Goal: Task Accomplishment & Management: Complete application form

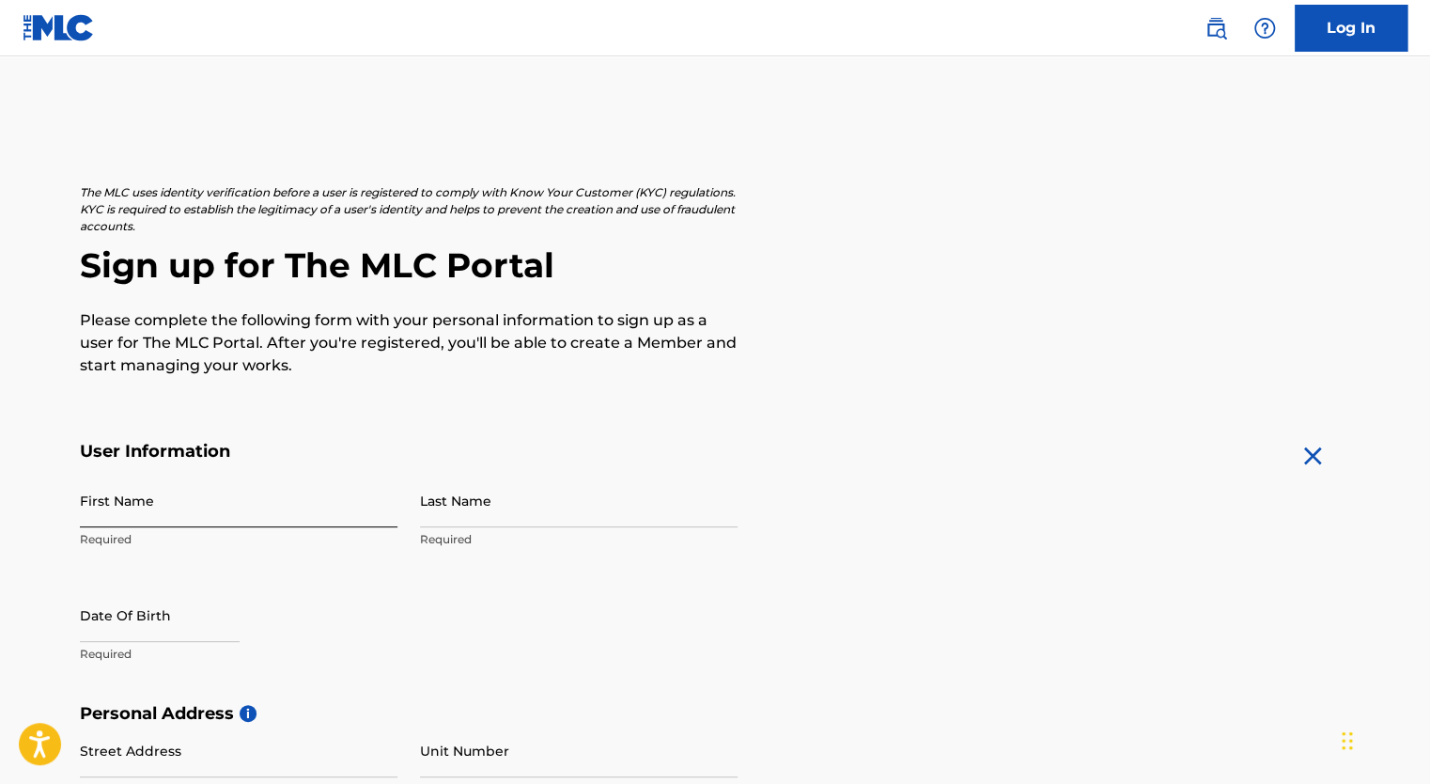
click at [130, 524] on input "First Name" at bounding box center [239, 501] width 318 height 54
type input "[PERSON_NAME]"
type input "Gayleard"
type input "[STREET_ADDRESS]"
type input "[GEOGRAPHIC_DATA]"
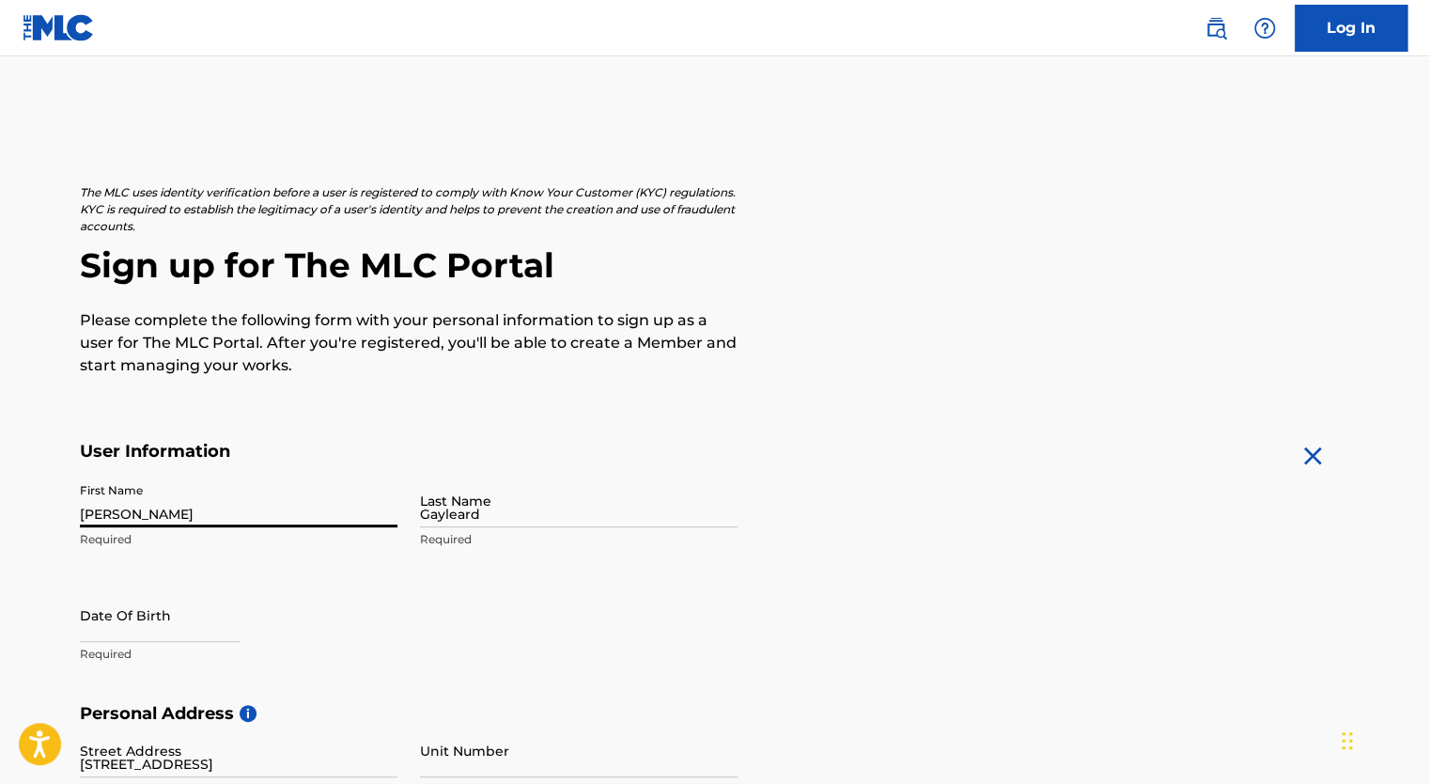
type input "[GEOGRAPHIC_DATA]"
type input "[US_STATE]"
type input "86314"
type input "1"
type input "443"
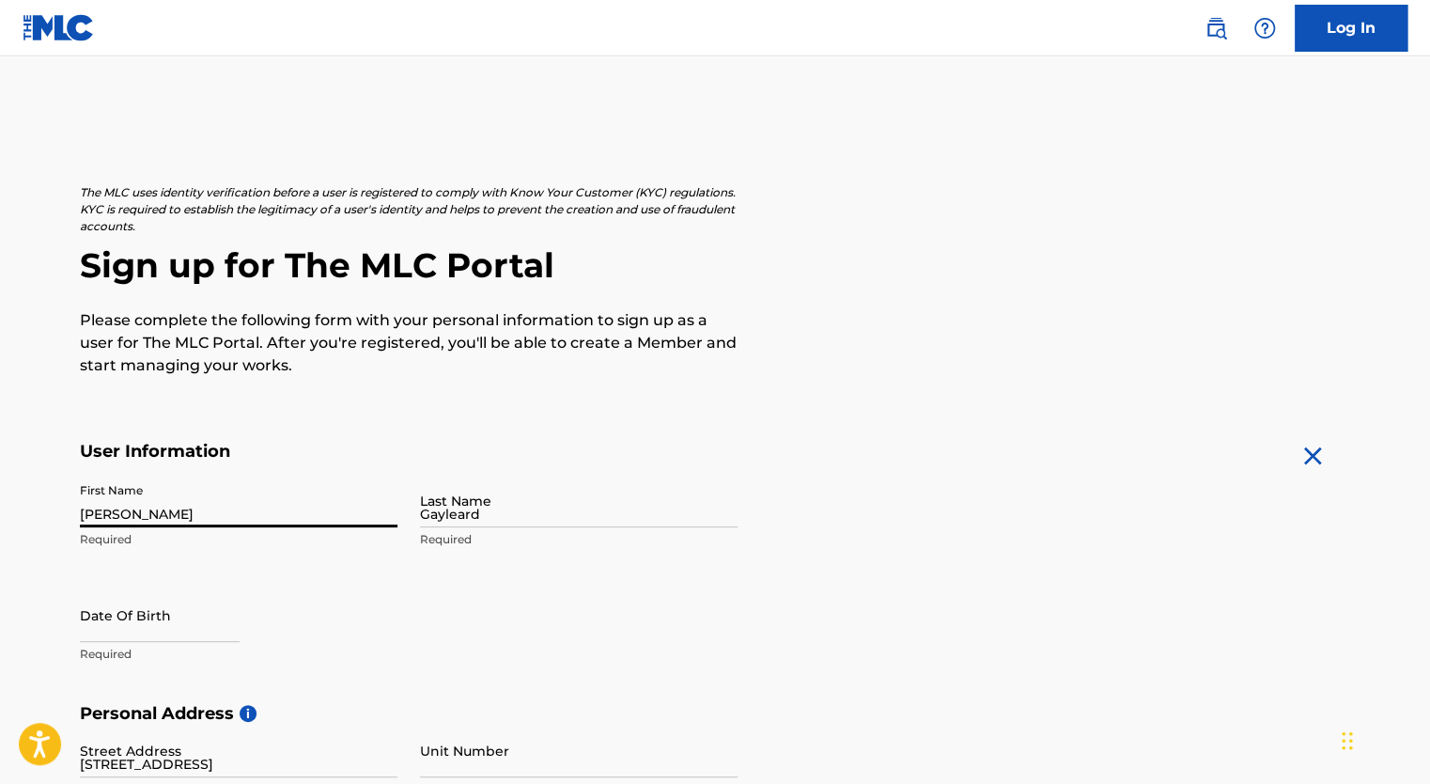
type input "6435197"
type input "[EMAIL_ADDRESS][DOMAIN_NAME]"
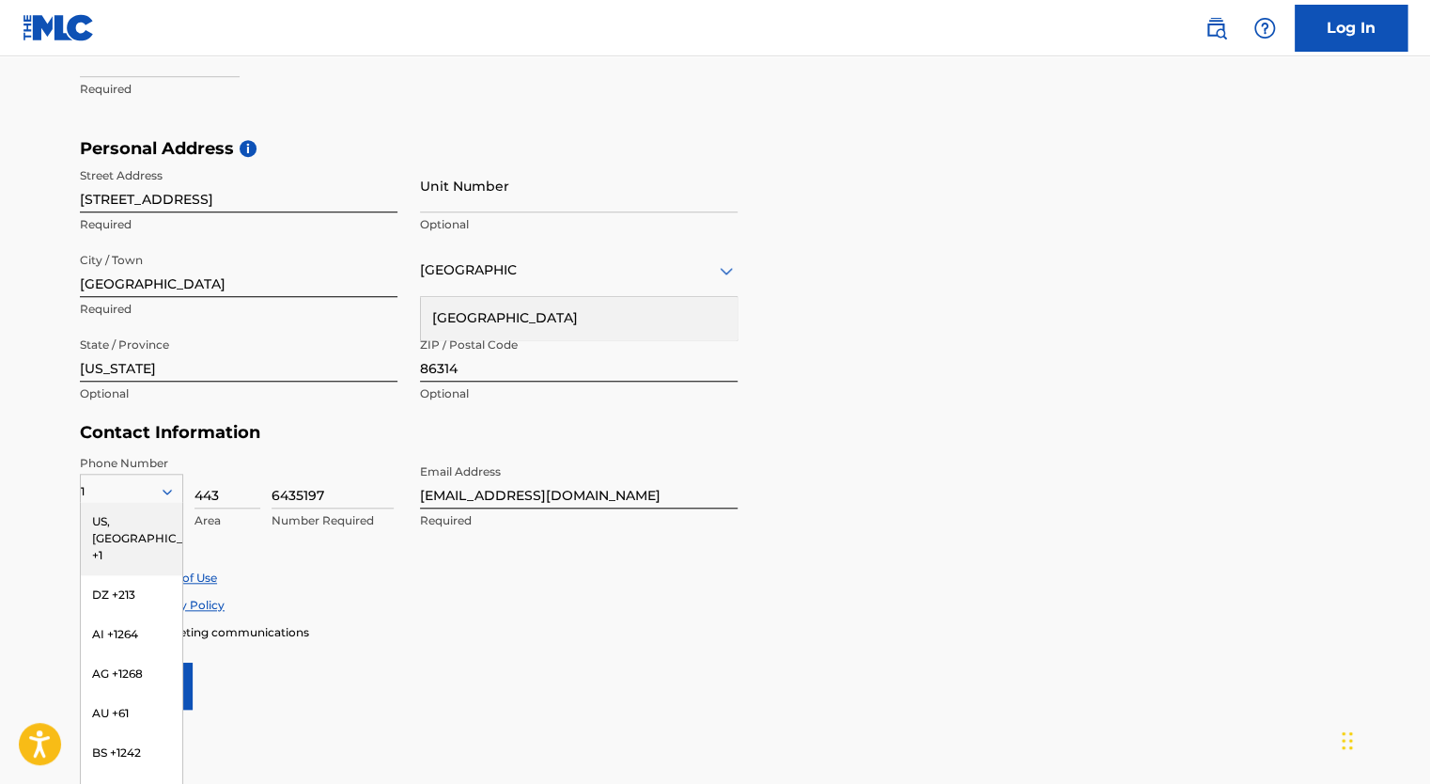
click at [105, 516] on div "US, [GEOGRAPHIC_DATA] +1" at bounding box center [131, 538] width 101 height 73
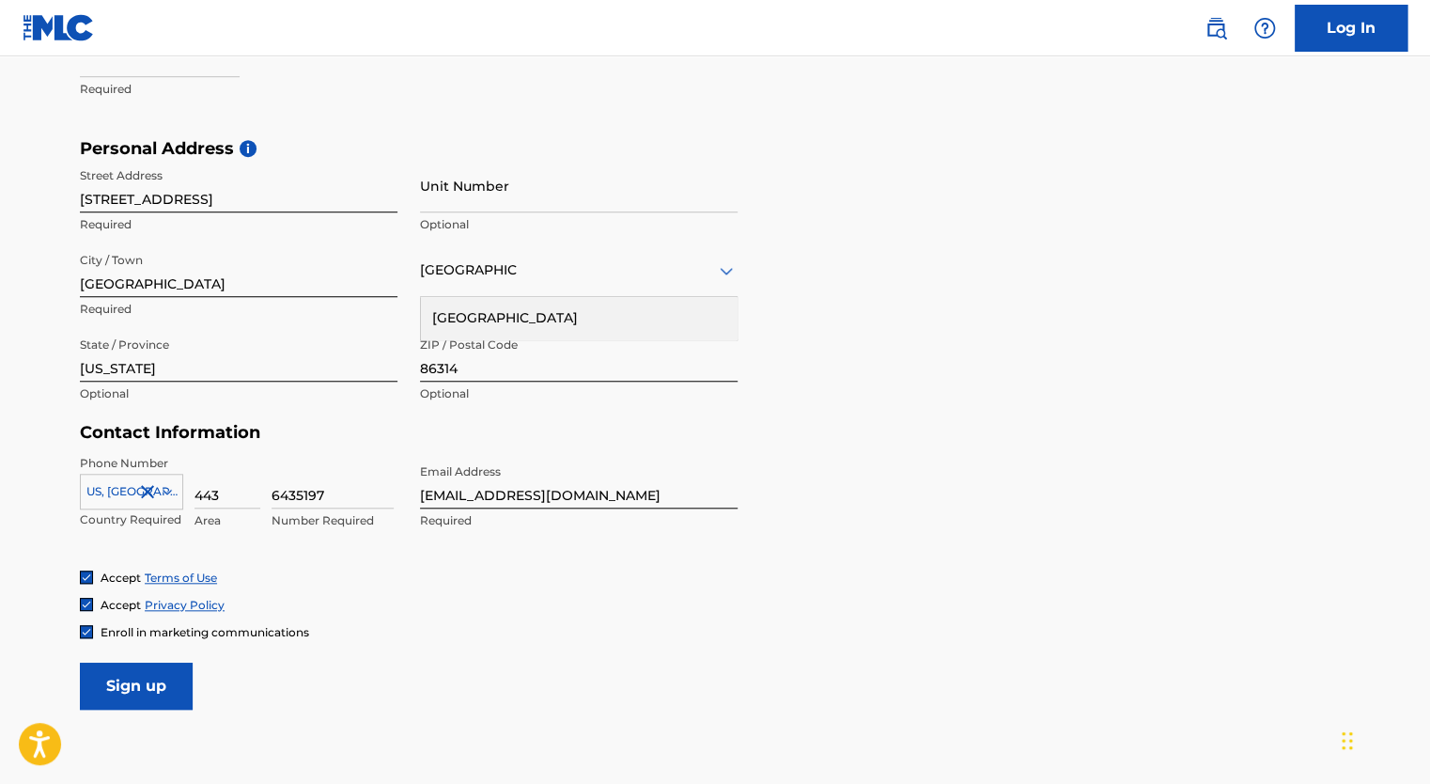
click at [395, 575] on div "Accept Terms of Use" at bounding box center [715, 578] width 1271 height 16
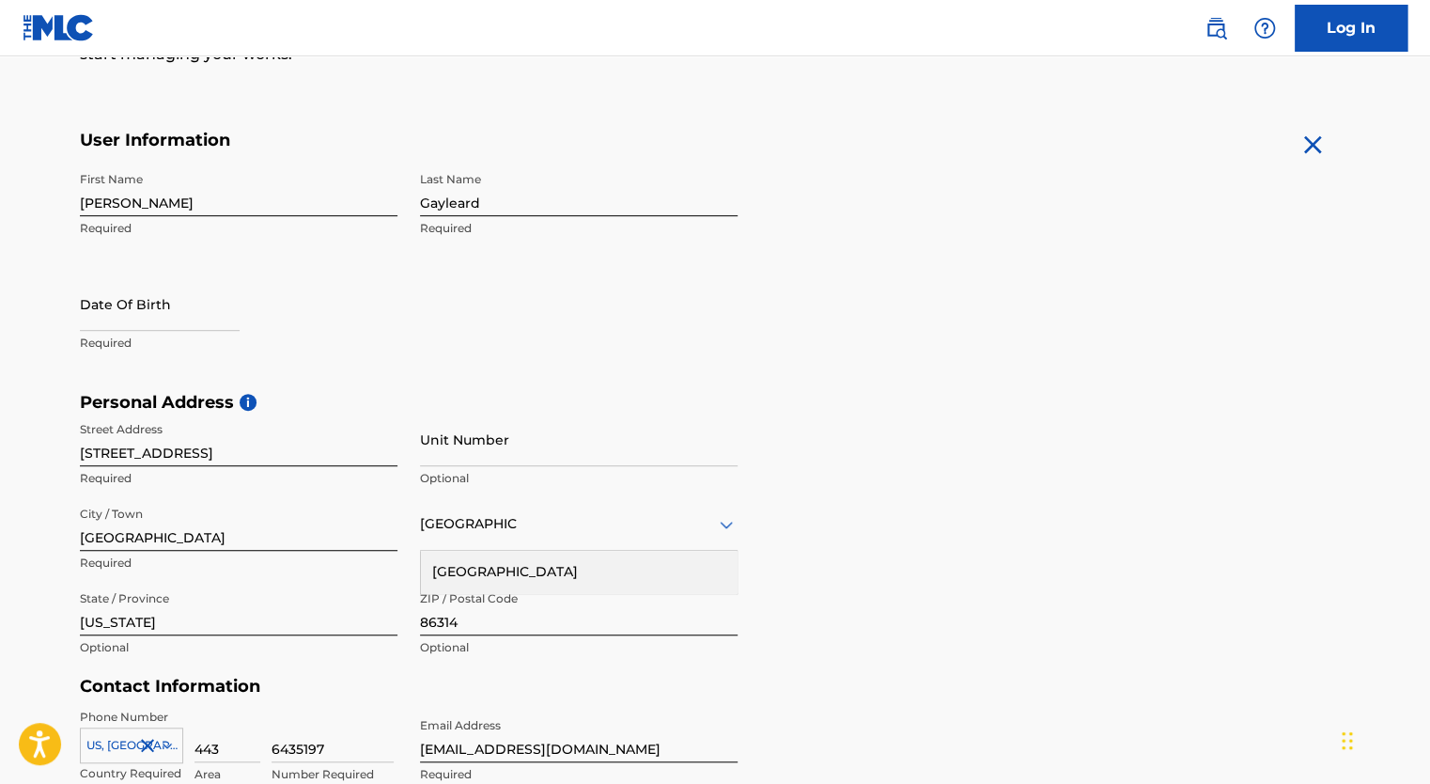
scroll to position [308, 0]
click at [128, 324] on input "text" at bounding box center [160, 307] width 160 height 54
select select "8"
select select "2025"
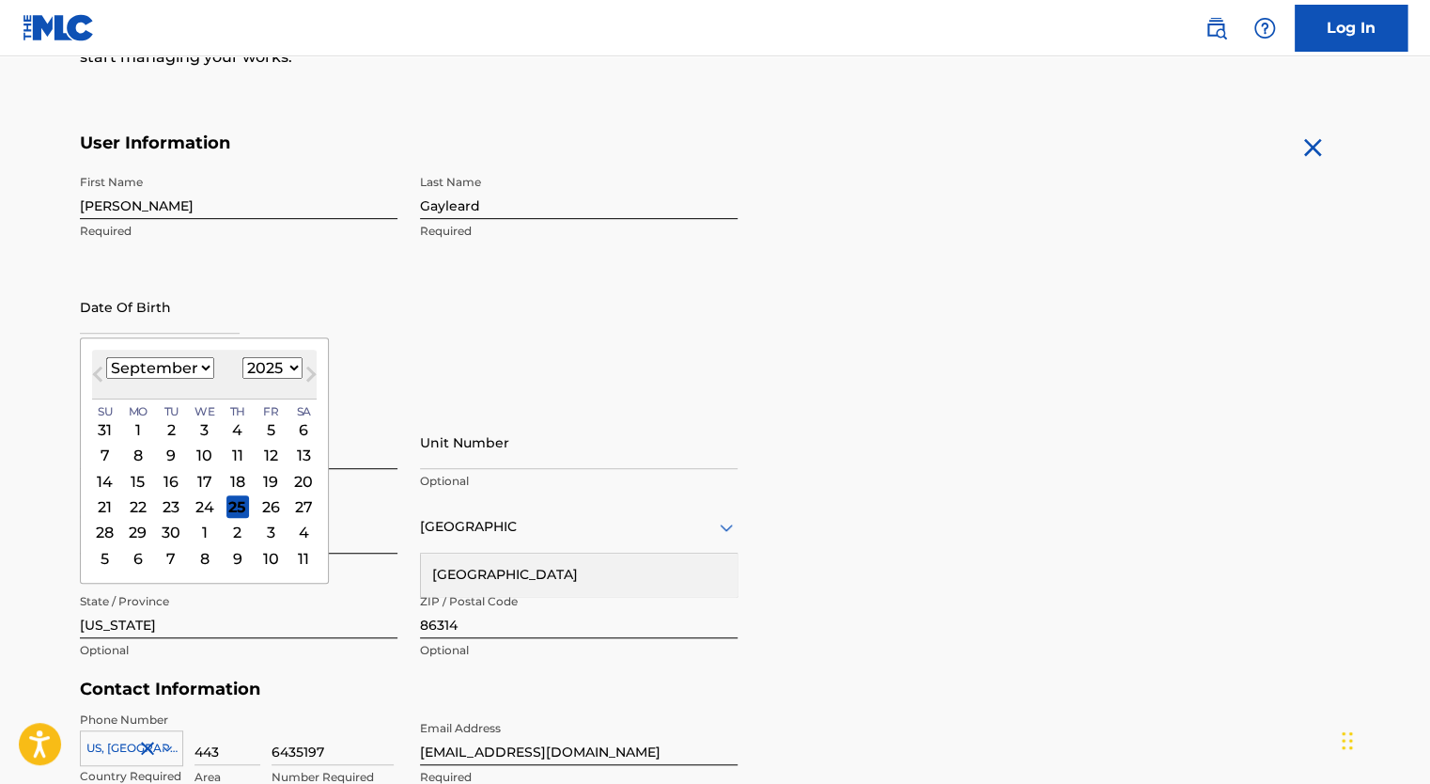
click at [188, 364] on select "January February March April May June July August September October November De…" at bounding box center [160, 368] width 108 height 22
select select "10"
click at [106, 357] on select "January February March April May June July August September October November De…" at bounding box center [160, 368] width 108 height 22
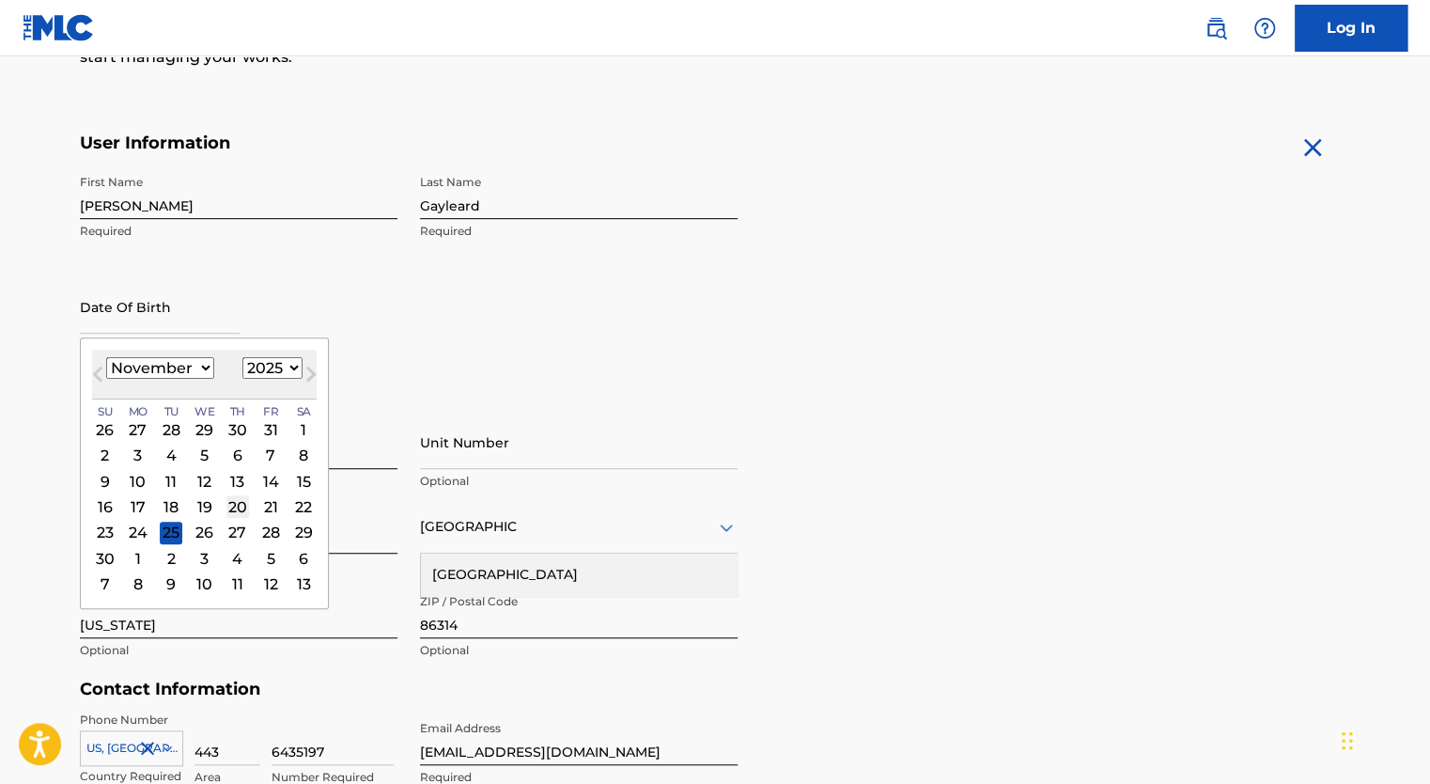
click at [232, 506] on div "20" at bounding box center [237, 506] width 23 height 23
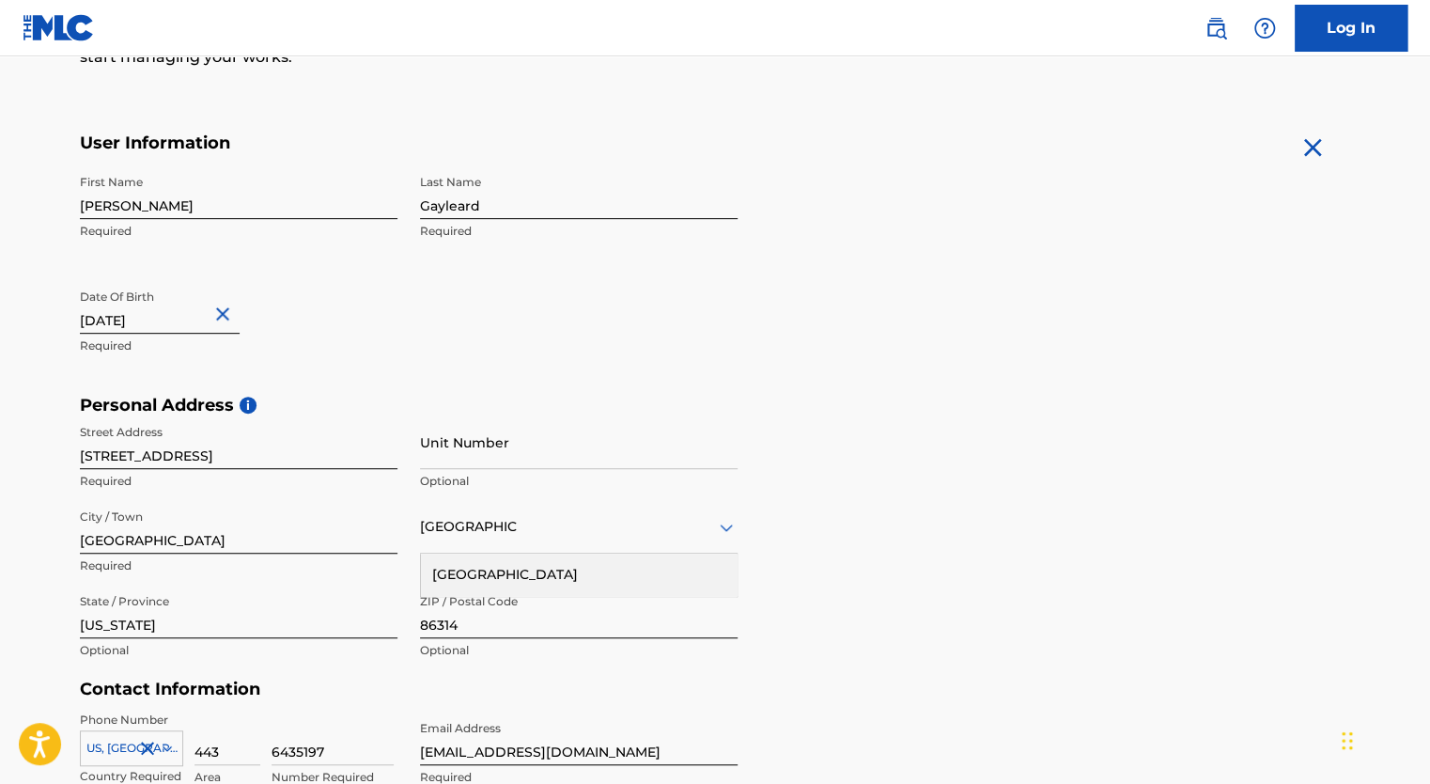
type input "[DATE]"
click at [739, 370] on form "User Information First Name [PERSON_NAME] Required Last Name [PERSON_NAME] Requ…" at bounding box center [715, 550] width 1271 height 834
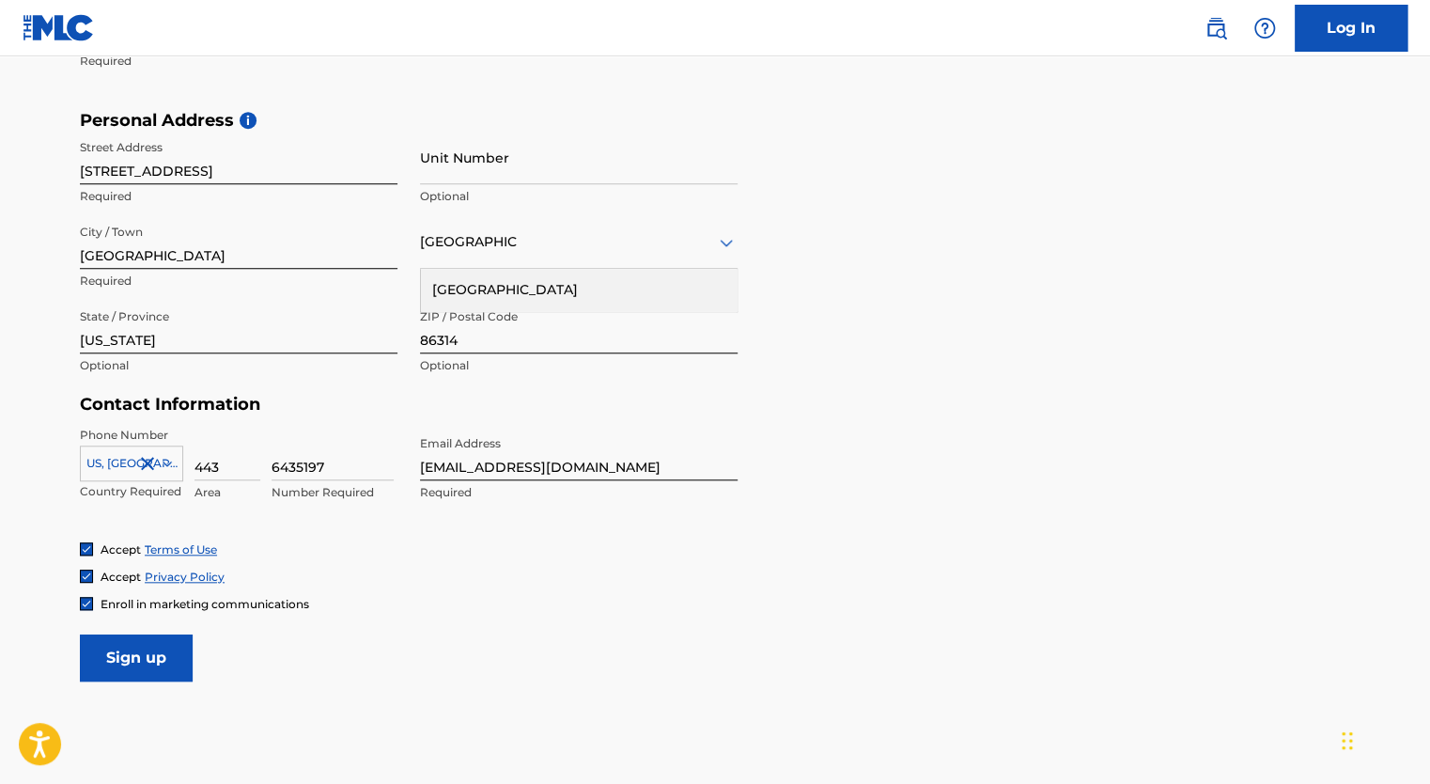
scroll to position [684, 0]
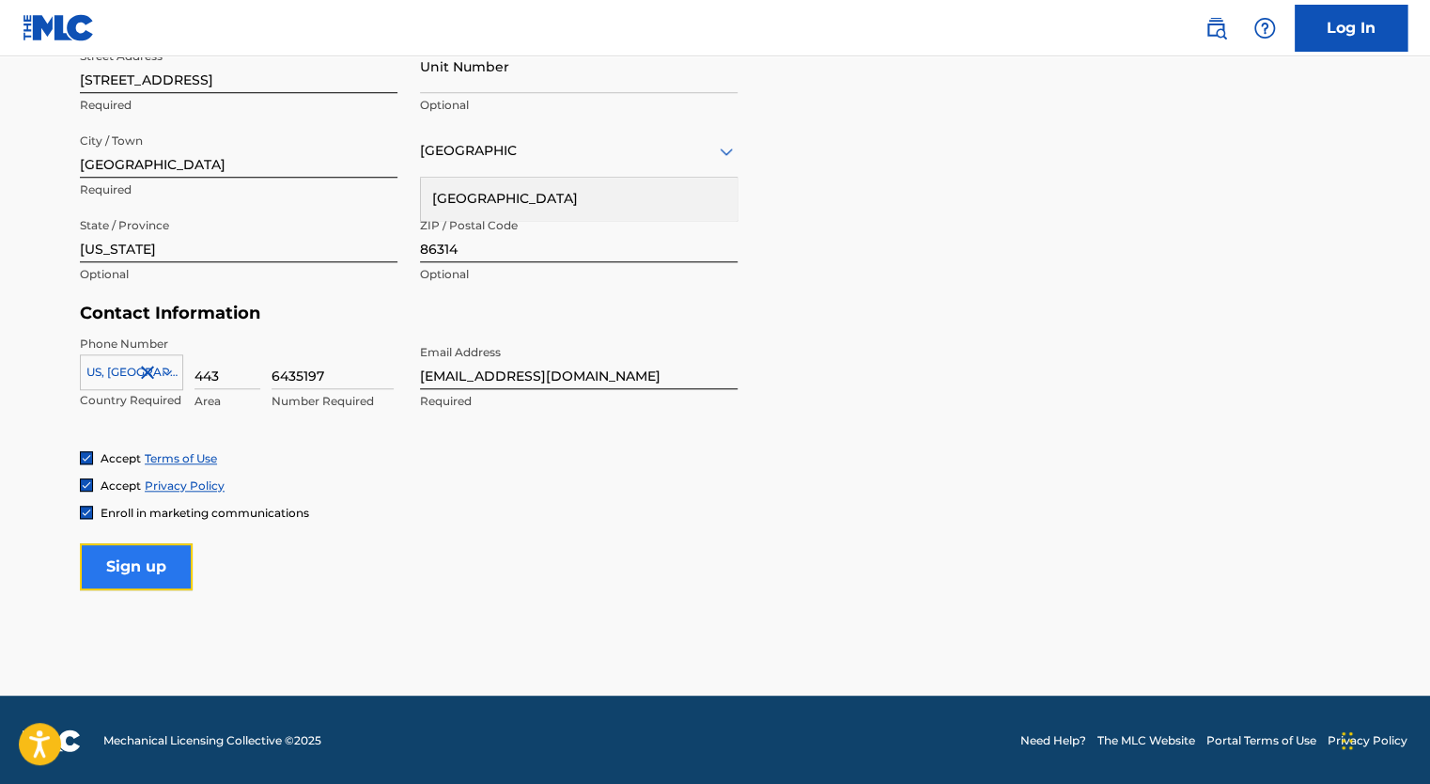
click at [164, 563] on input "Sign up" at bounding box center [136, 566] width 113 height 47
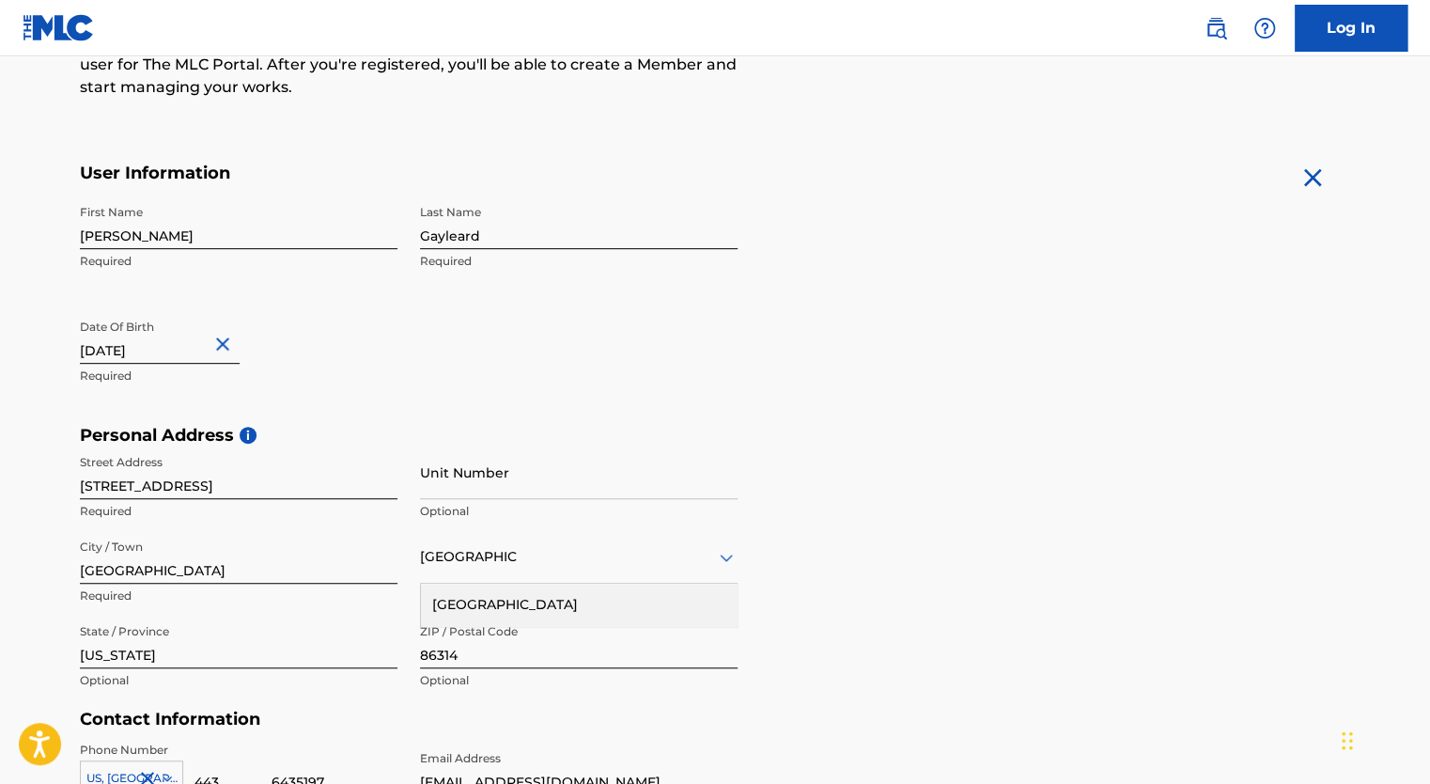
scroll to position [402, 0]
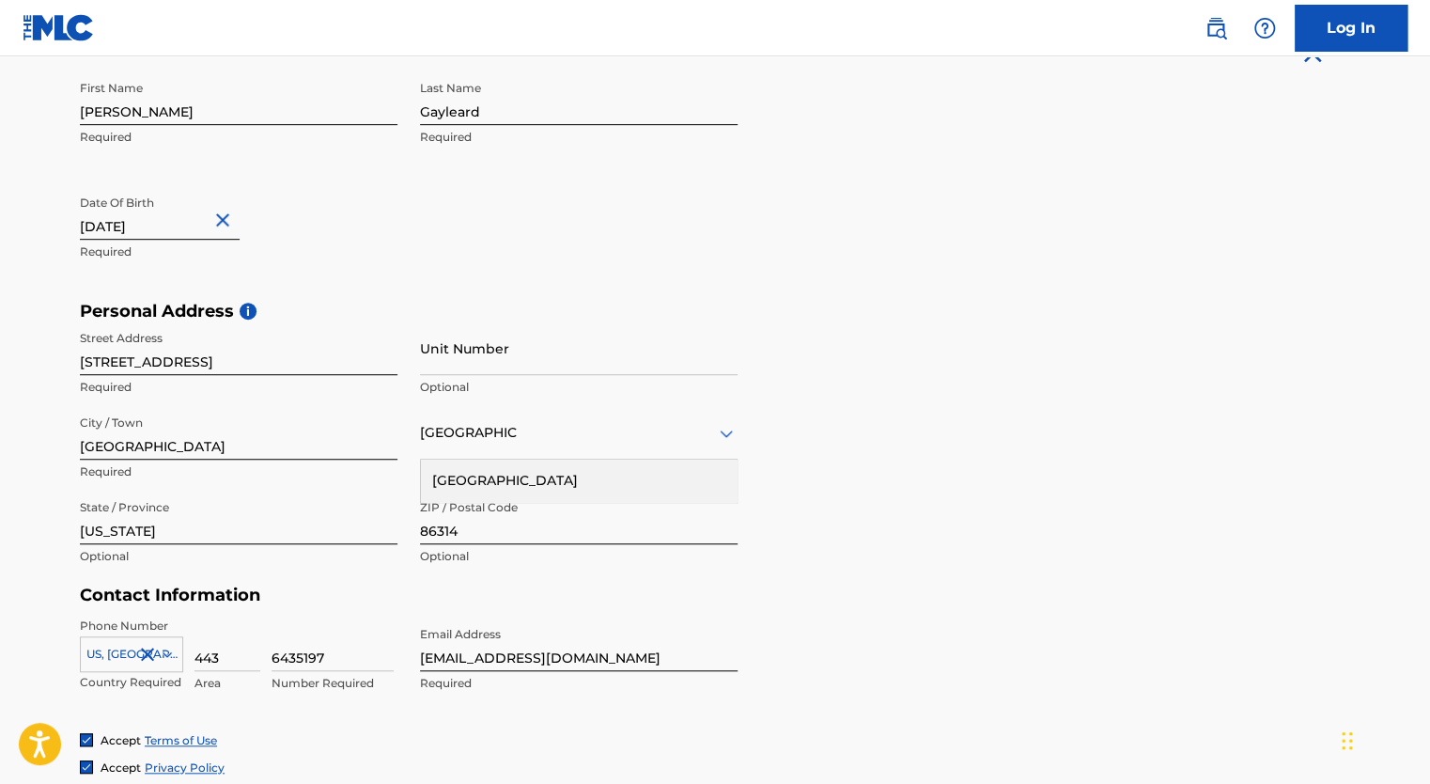
click at [255, 361] on input "[STREET_ADDRESS]" at bounding box center [239, 348] width 318 height 54
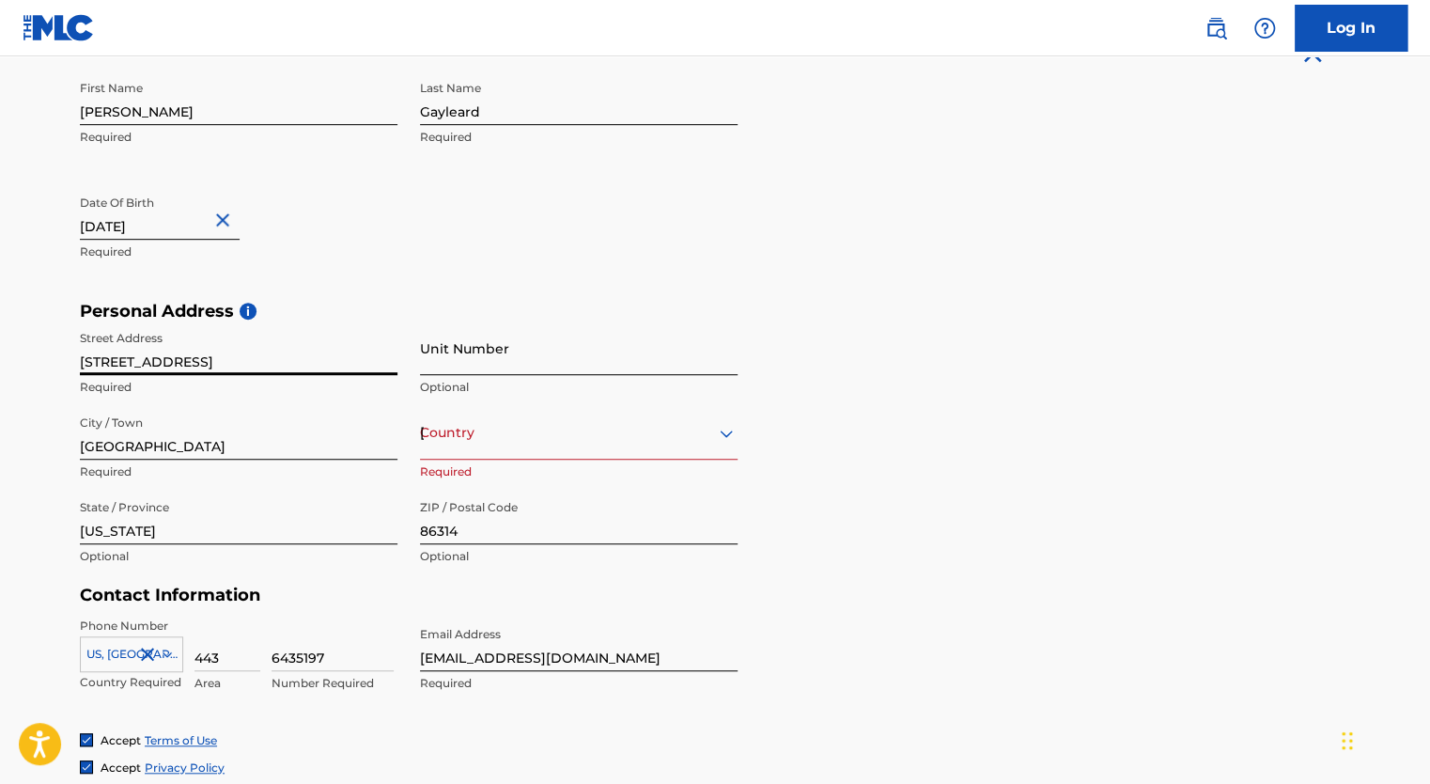
type input "[STREET_ADDRESS]"
click at [481, 367] on input "Unit Number" at bounding box center [579, 348] width 318 height 54
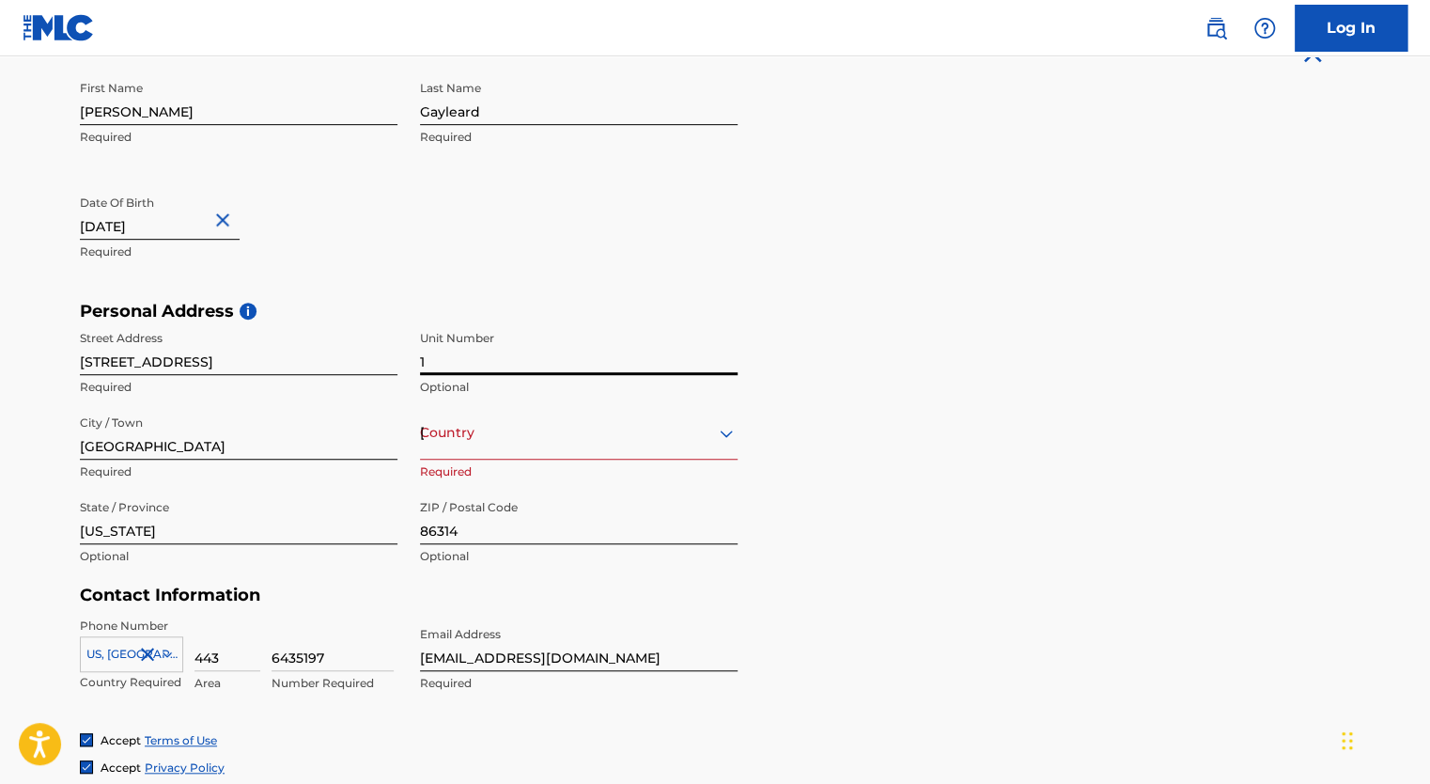
type input "1"
click at [860, 613] on form "User Information First Name [PERSON_NAME] Required Last Name [PERSON_NAME] Requ…" at bounding box center [715, 456] width 1271 height 834
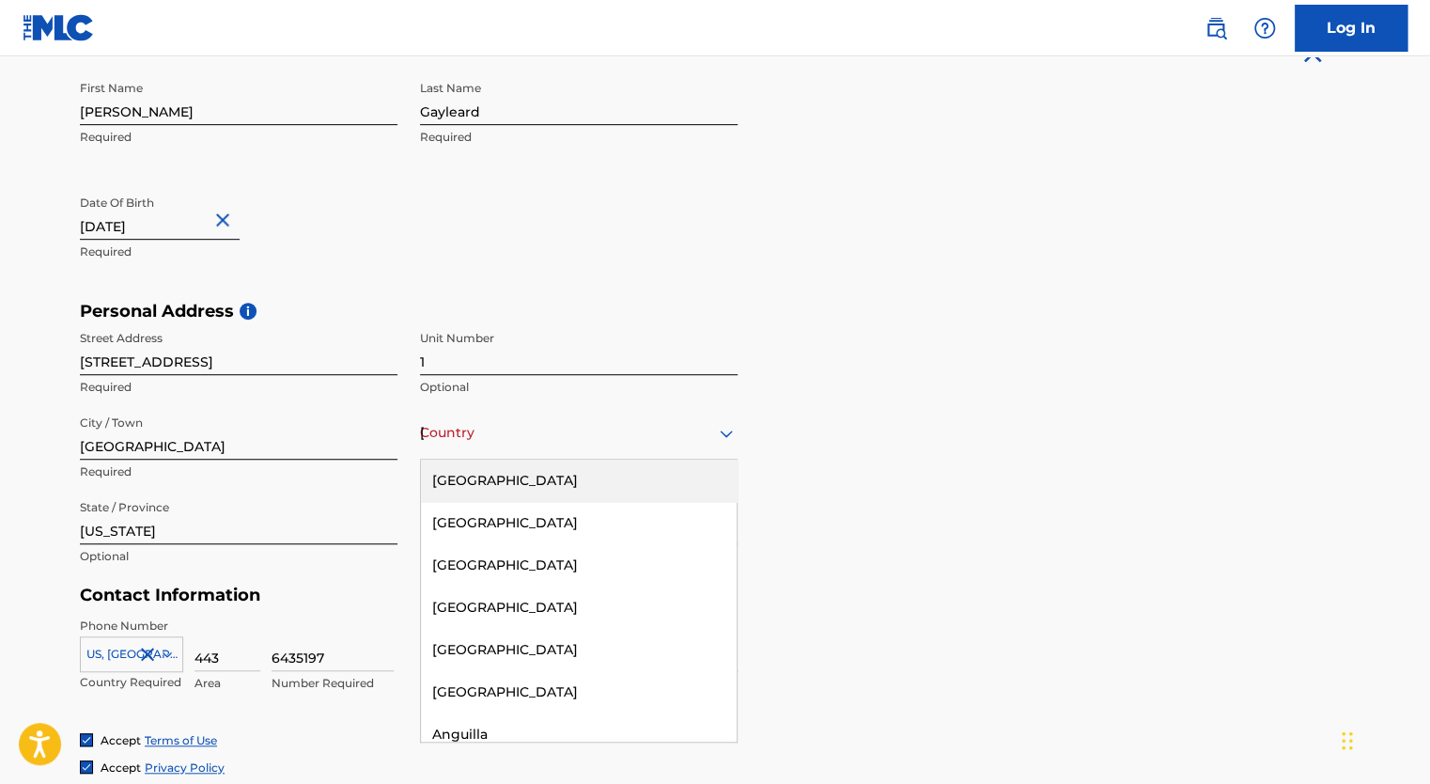
click at [562, 445] on div "Country [GEOGRAPHIC_DATA]" at bounding box center [579, 433] width 318 height 54
click at [554, 478] on div "[GEOGRAPHIC_DATA]" at bounding box center [579, 481] width 316 height 42
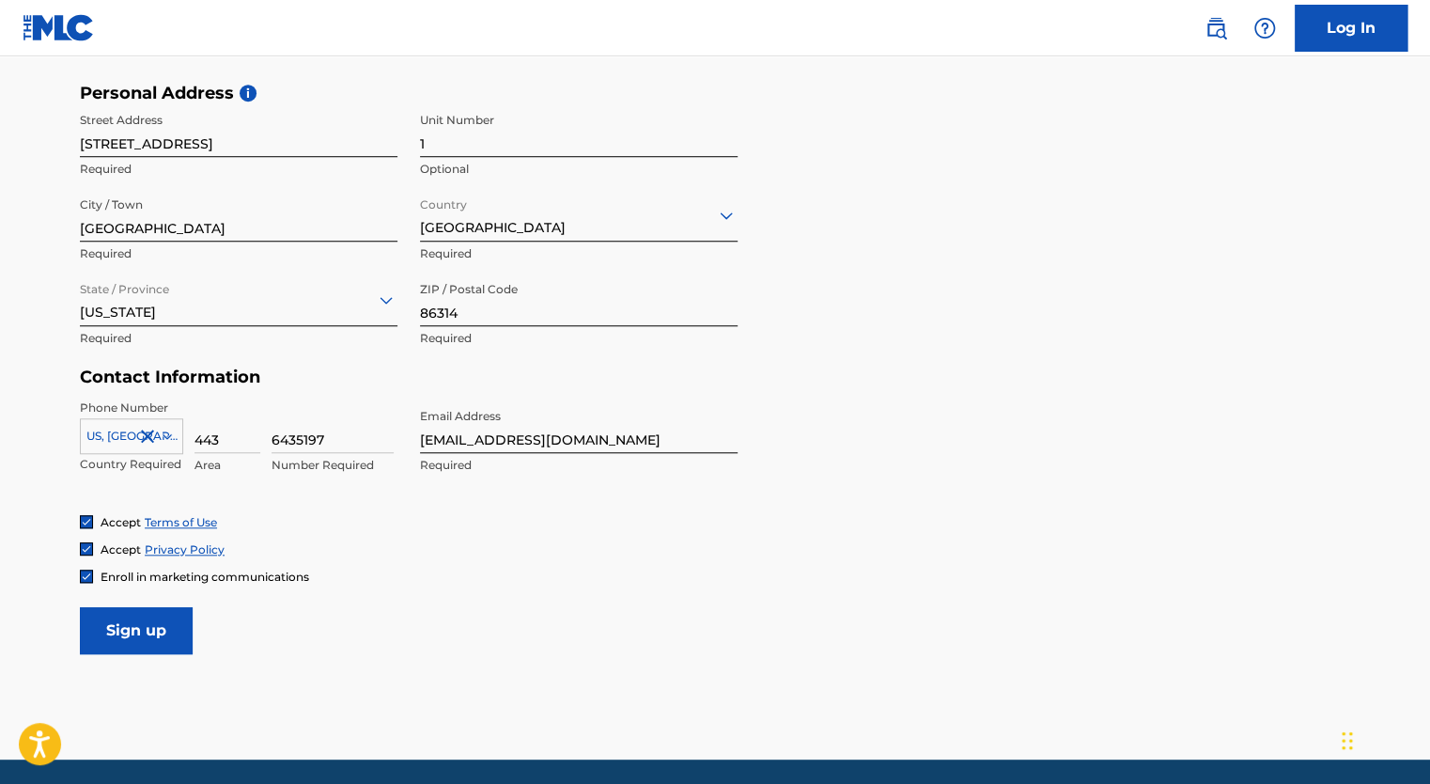
scroll to position [684, 0]
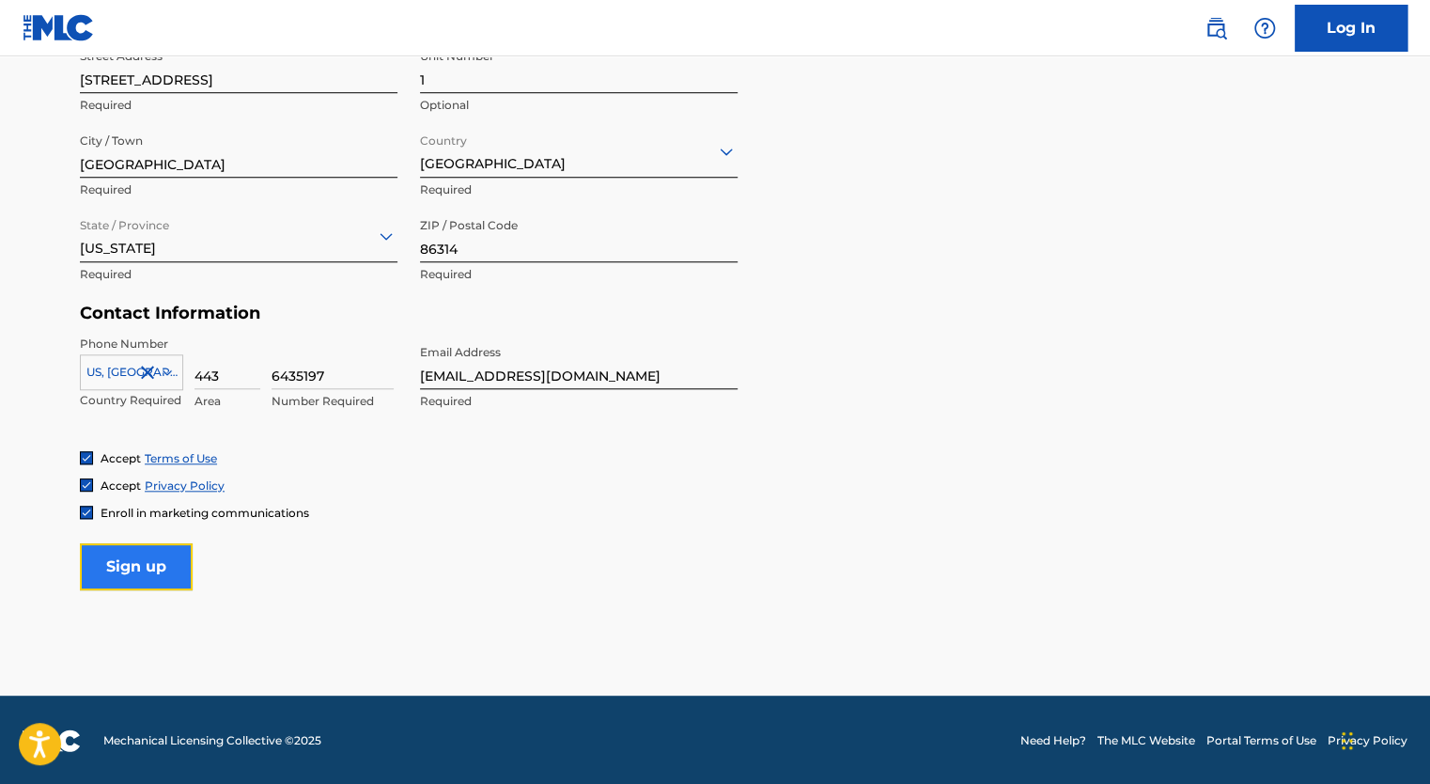
click at [171, 554] on input "Sign up" at bounding box center [136, 566] width 113 height 47
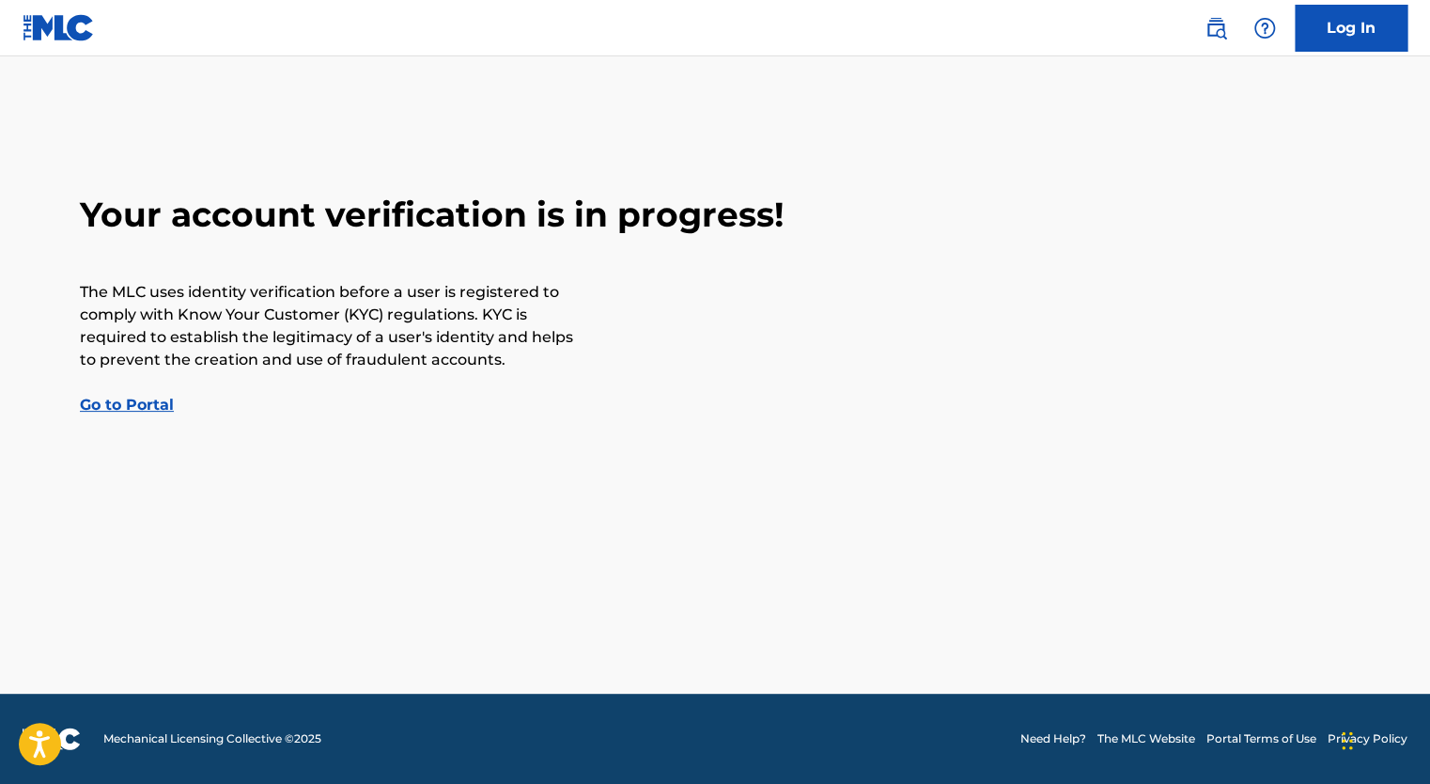
click at [147, 399] on link "Go to Portal" at bounding box center [127, 405] width 94 height 18
